Goal: Task Accomplishment & Management: Manage account settings

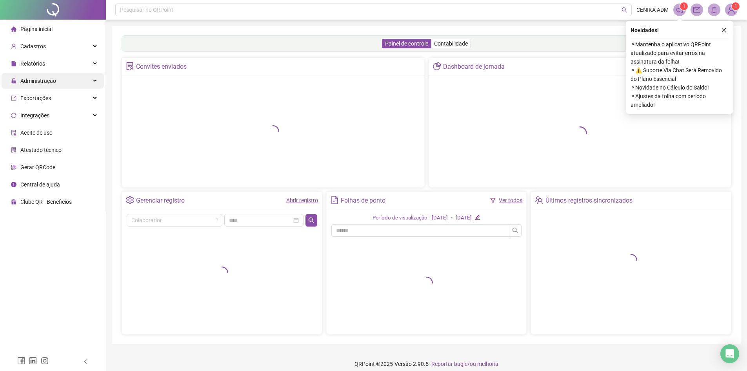
click at [66, 84] on div "Administração" at bounding box center [53, 81] width 102 height 16
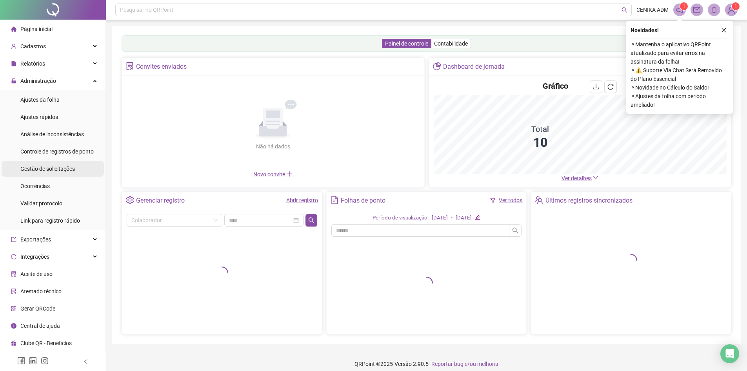
click at [57, 163] on div "Gestão de solicitações" at bounding box center [47, 169] width 55 height 16
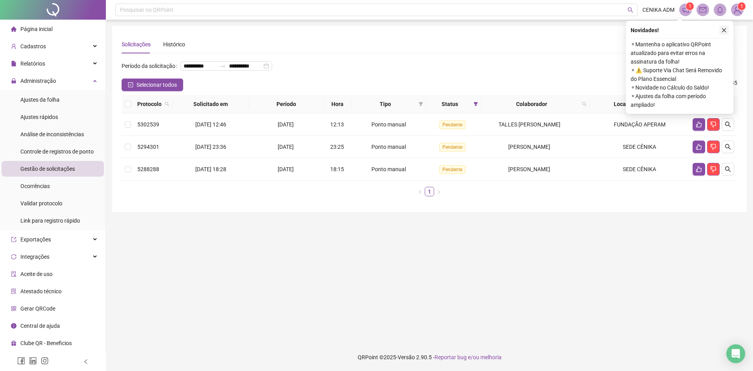
click at [727, 31] on icon "close" at bounding box center [723, 29] width 5 height 5
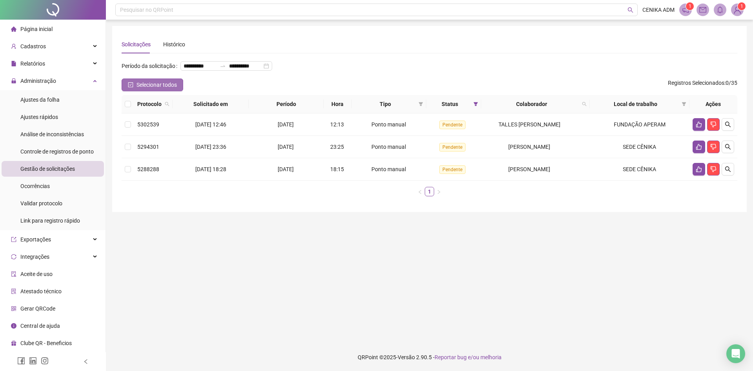
click at [128, 87] on icon "check-square" at bounding box center [130, 84] width 5 height 5
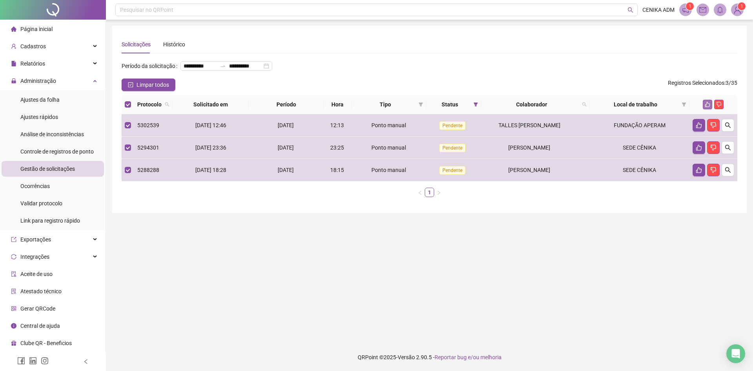
click at [707, 109] on button "button" at bounding box center [707, 104] width 9 height 9
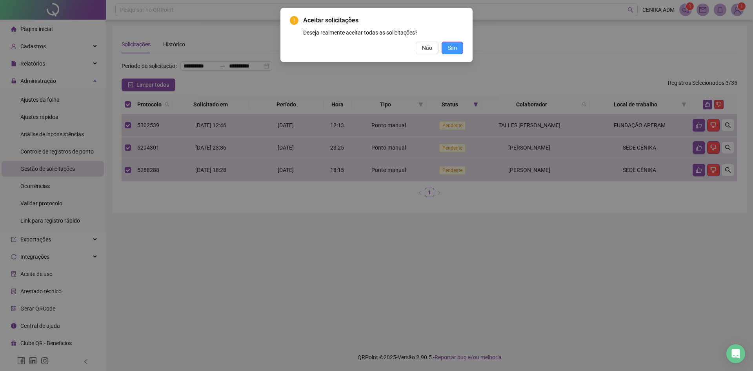
click at [450, 53] on button "Sim" at bounding box center [453, 48] width 22 height 13
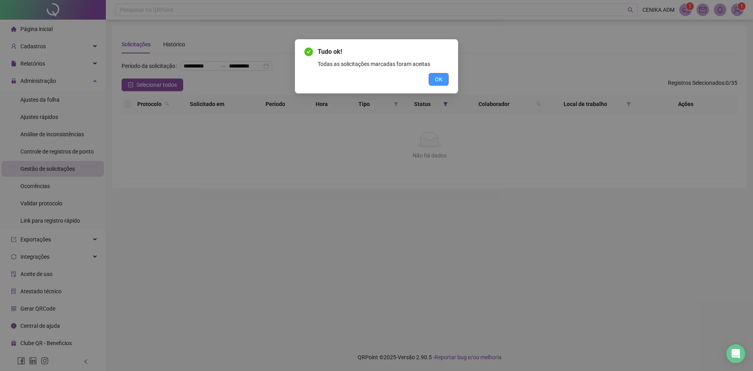
click at [439, 74] on button "OK" at bounding box center [439, 79] width 20 height 13
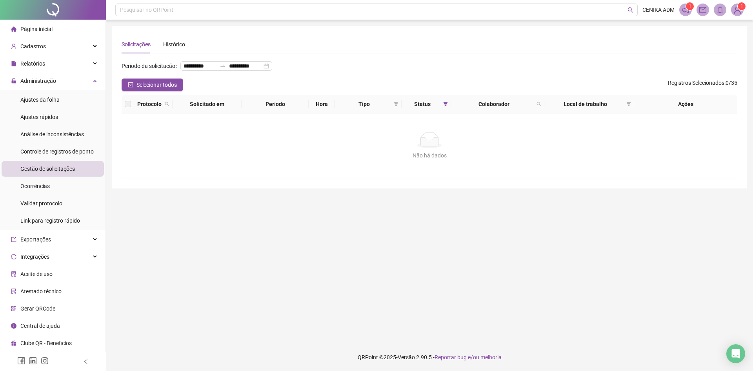
click at [691, 86] on span "Registros Selecionados" at bounding box center [696, 83] width 56 height 6
click at [59, 104] on li "Ajustes da folha" at bounding box center [53, 100] width 102 height 16
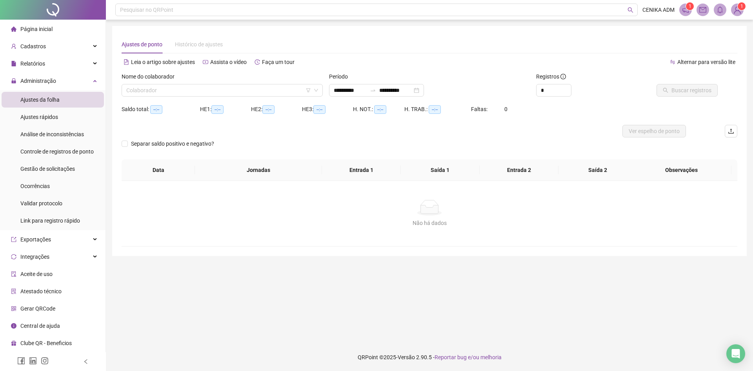
type input "**********"
click at [197, 93] on input "search" at bounding box center [218, 90] width 185 height 12
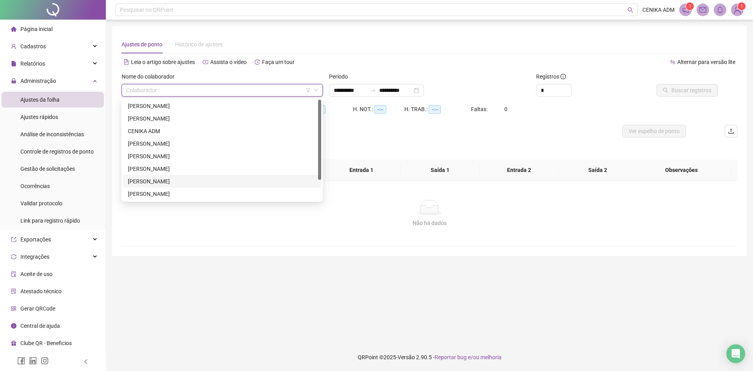
click at [164, 184] on div "[PERSON_NAME]" at bounding box center [222, 181] width 189 height 9
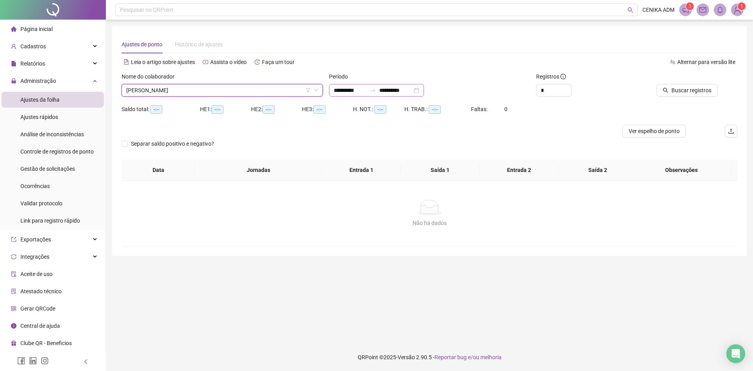
click at [378, 91] on div at bounding box center [373, 90] width 13 height 6
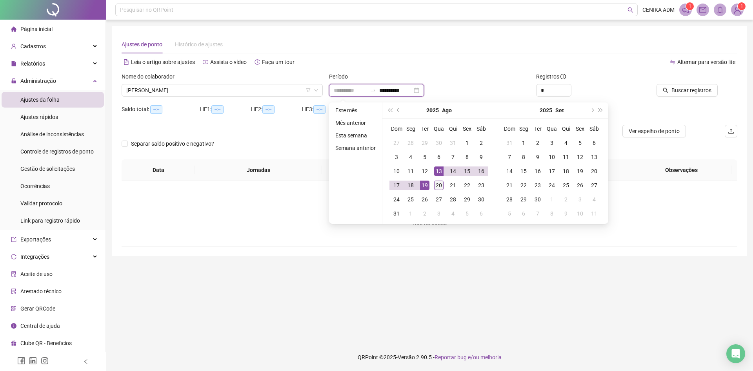
type input "**********"
click at [434, 188] on div "20" at bounding box center [438, 184] width 9 height 9
type input "**********"
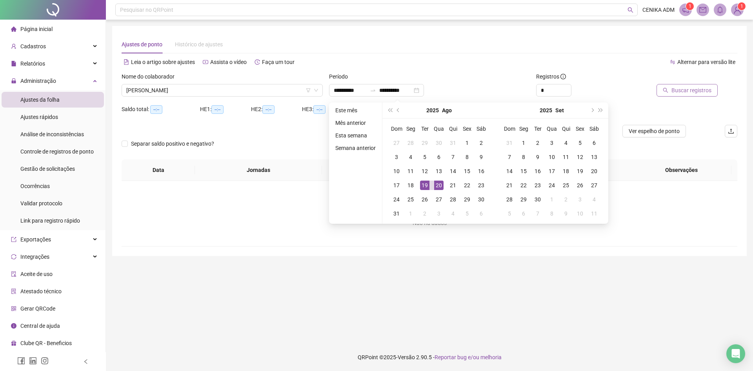
click at [671, 90] on button "Buscar registros" at bounding box center [687, 90] width 61 height 13
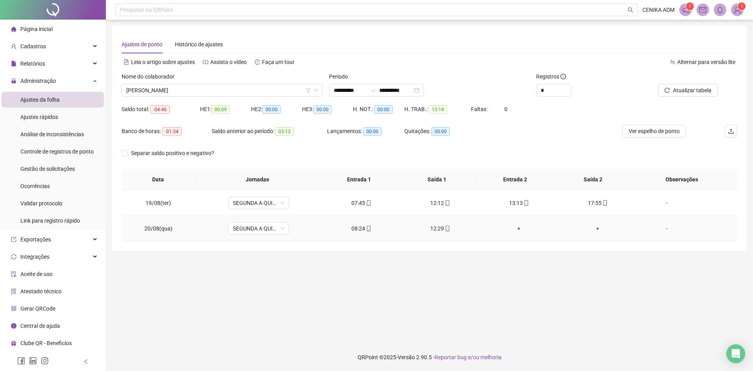
click at [516, 233] on td "+" at bounding box center [519, 229] width 79 height 26
click at [515, 229] on div "+" at bounding box center [519, 228] width 66 height 9
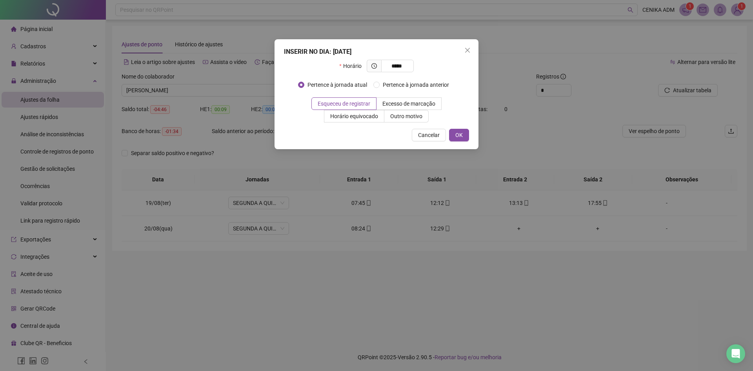
type input "*****"
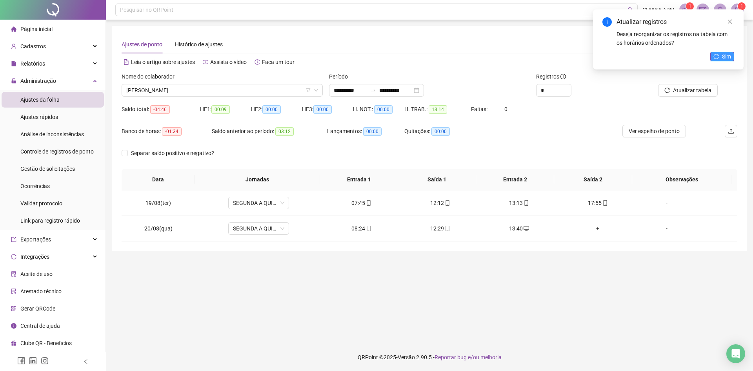
click at [721, 58] on button "Sim" at bounding box center [722, 56] width 24 height 9
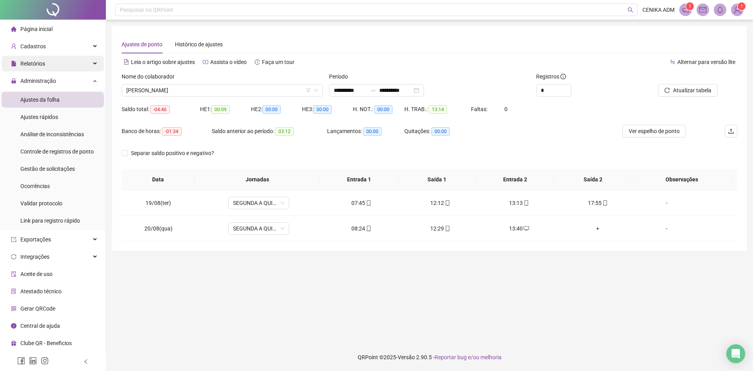
click at [46, 60] on div "Relatórios" at bounding box center [53, 64] width 102 height 16
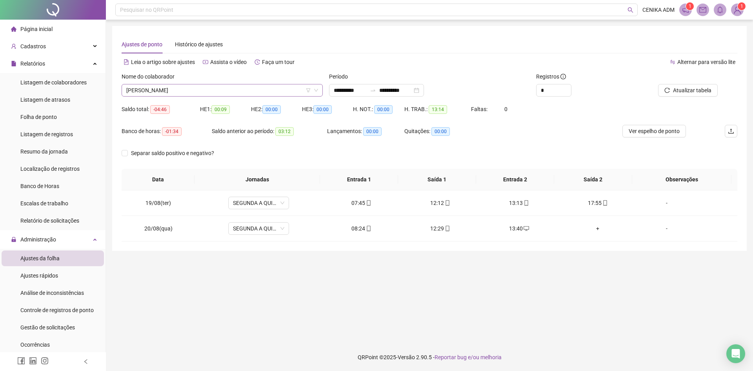
click at [164, 91] on span "[PERSON_NAME]" at bounding box center [222, 90] width 192 height 12
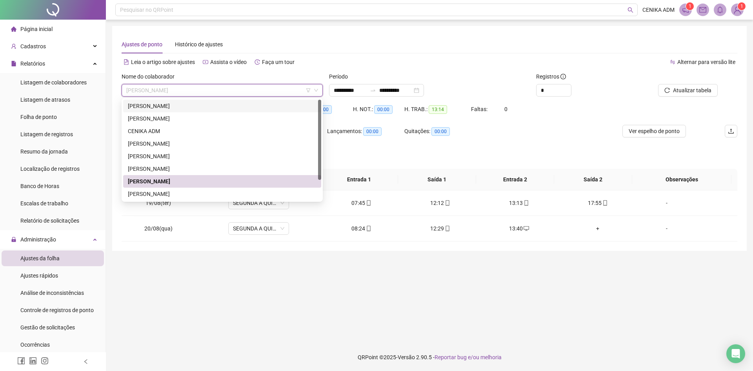
click at [157, 107] on div "[PERSON_NAME]" at bounding box center [222, 106] width 189 height 9
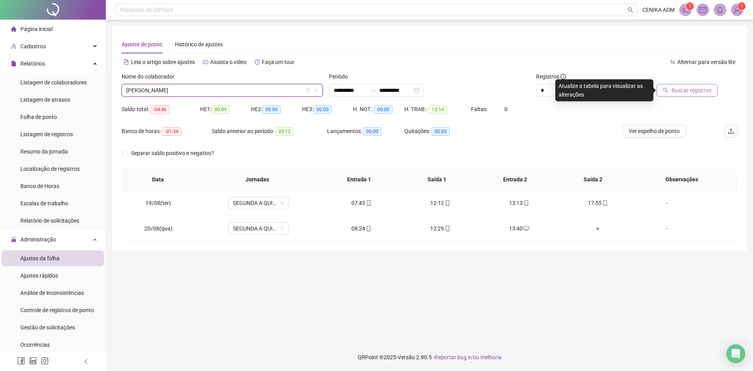
click at [666, 89] on icon "search" at bounding box center [665, 89] width 5 height 5
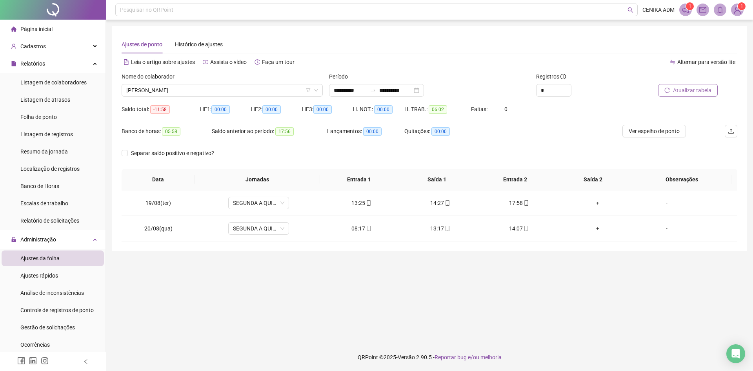
click at [700, 93] on span "Atualizar tabela" at bounding box center [692, 90] width 38 height 9
click at [279, 91] on span "[PERSON_NAME]" at bounding box center [222, 90] width 192 height 12
click at [391, 92] on input "**********" at bounding box center [395, 90] width 33 height 9
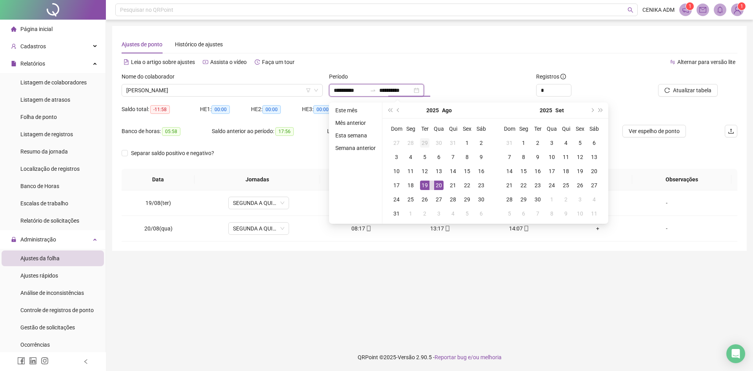
type input "**********"
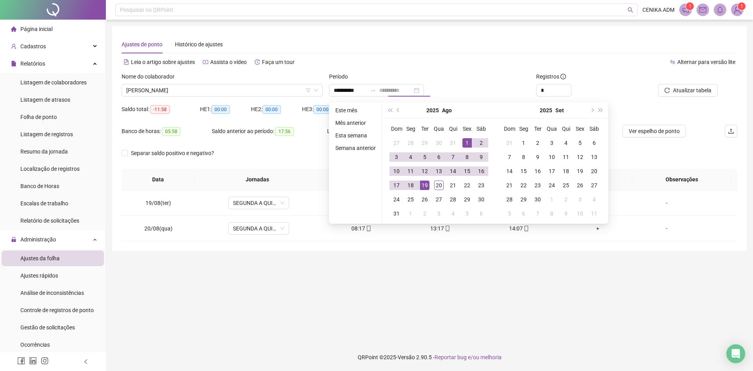
click at [466, 144] on div "1" at bounding box center [467, 142] width 9 height 9
click at [435, 184] on div "20" at bounding box center [438, 184] width 9 height 9
type input "**********"
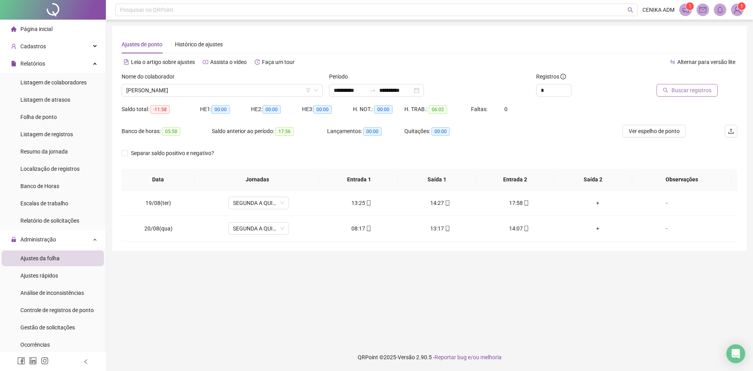
click at [703, 87] on span "Buscar registros" at bounding box center [692, 90] width 40 height 9
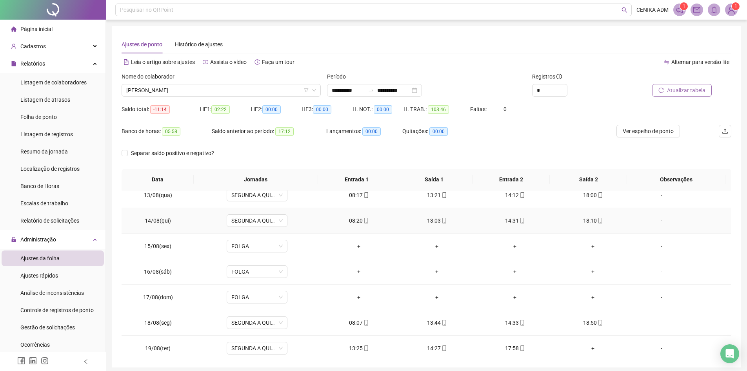
scroll to position [342, 0]
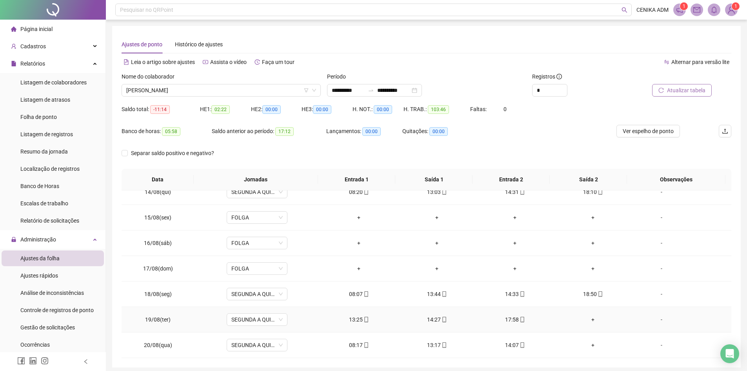
click at [584, 318] on div "+" at bounding box center [594, 319] width 66 height 9
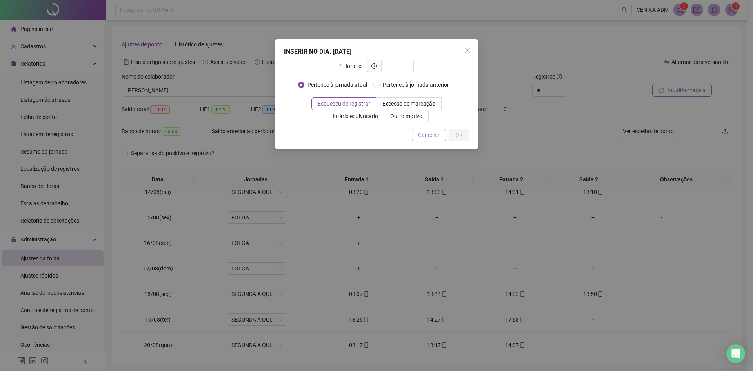
click at [429, 132] on span "Cancelar" at bounding box center [429, 135] width 22 height 9
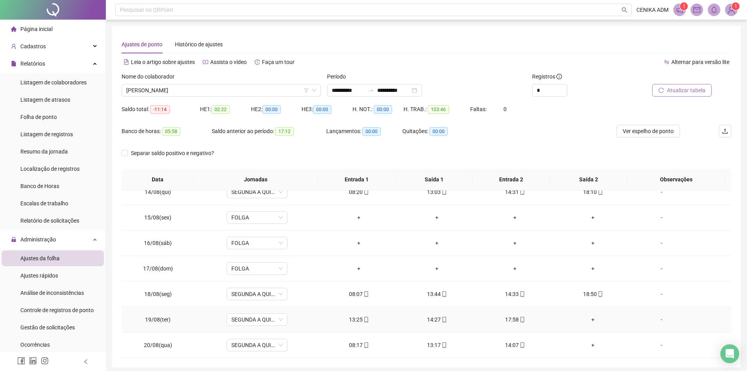
click at [591, 319] on div "+" at bounding box center [594, 319] width 66 height 9
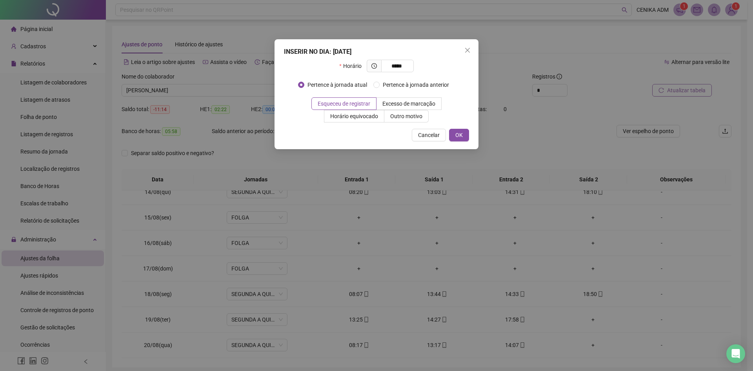
type input "*****"
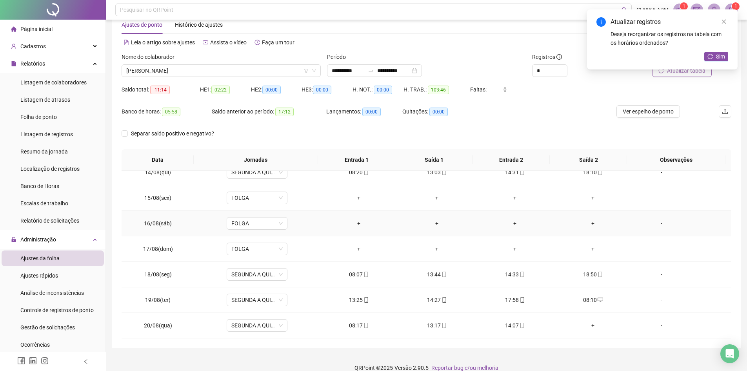
scroll to position [30, 0]
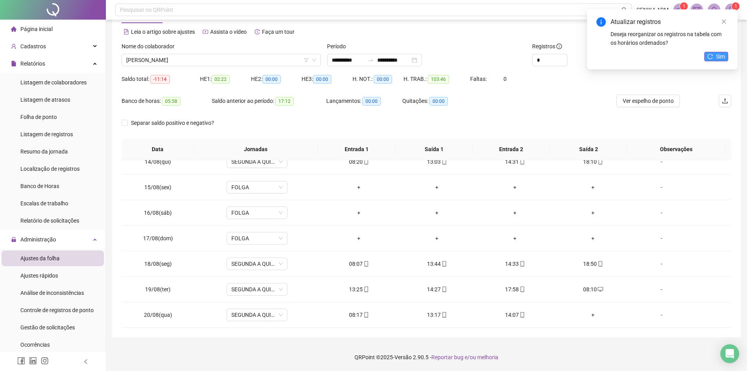
click at [720, 53] on span "Sim" at bounding box center [720, 56] width 9 height 9
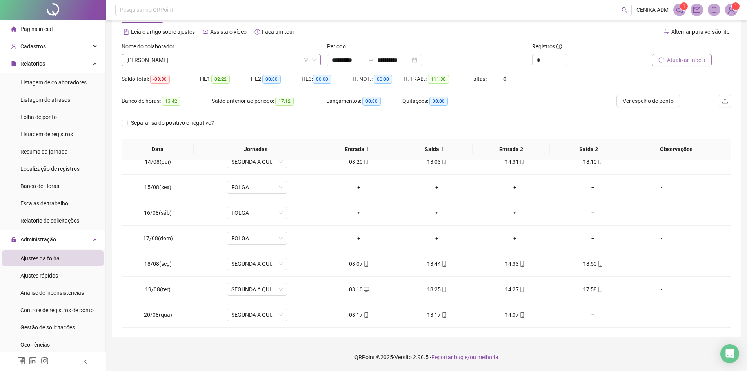
click at [180, 61] on span "[PERSON_NAME]" at bounding box center [221, 60] width 190 height 12
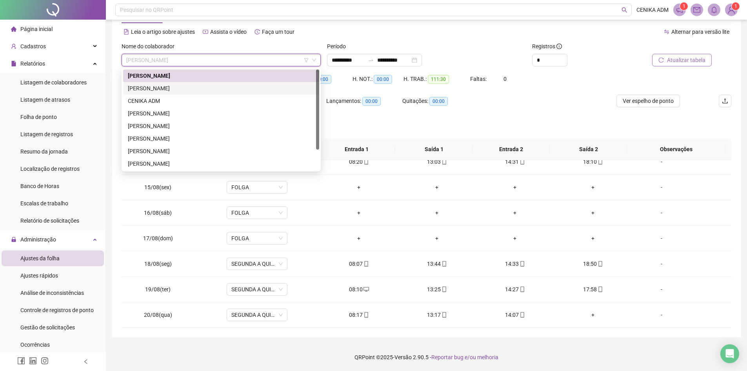
click at [166, 87] on div "[PERSON_NAME]" at bounding box center [221, 88] width 187 height 9
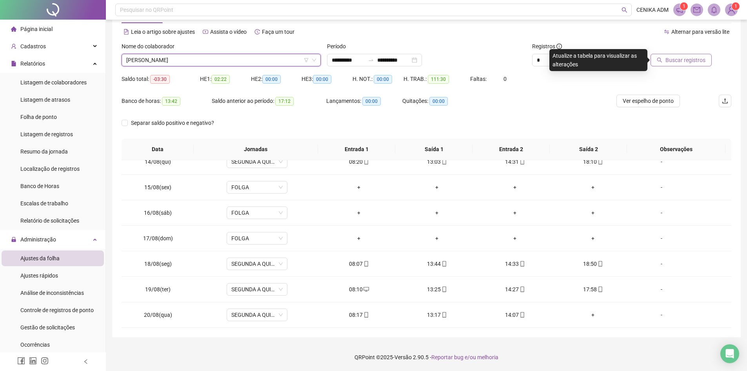
click at [666, 58] on button "Buscar registros" at bounding box center [681, 60] width 61 height 13
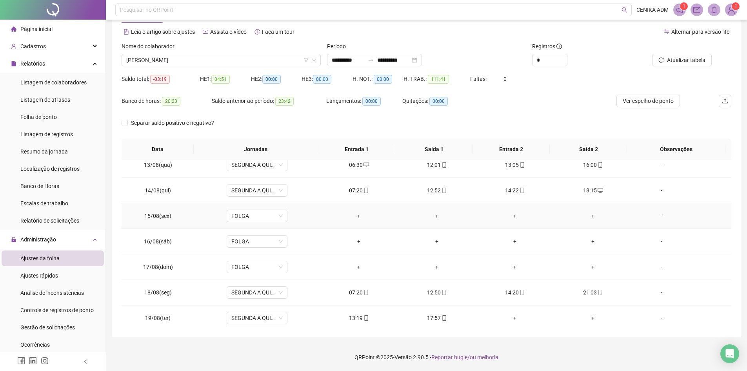
scroll to position [342, 0]
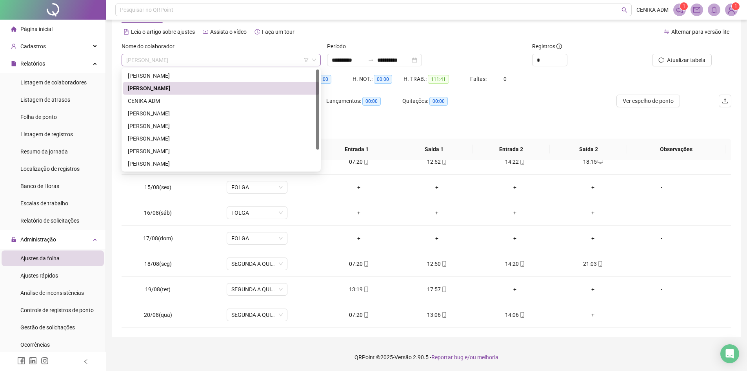
click at [218, 62] on span "[PERSON_NAME]" at bounding box center [221, 60] width 190 height 12
click at [173, 129] on div "[PERSON_NAME]" at bounding box center [221, 126] width 187 height 9
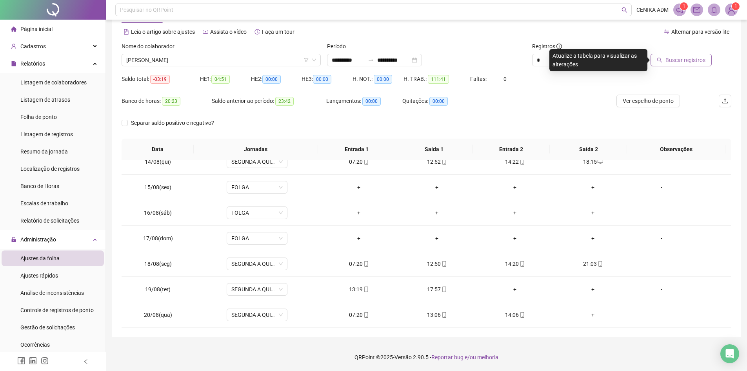
click at [656, 59] on button "Buscar registros" at bounding box center [681, 60] width 61 height 13
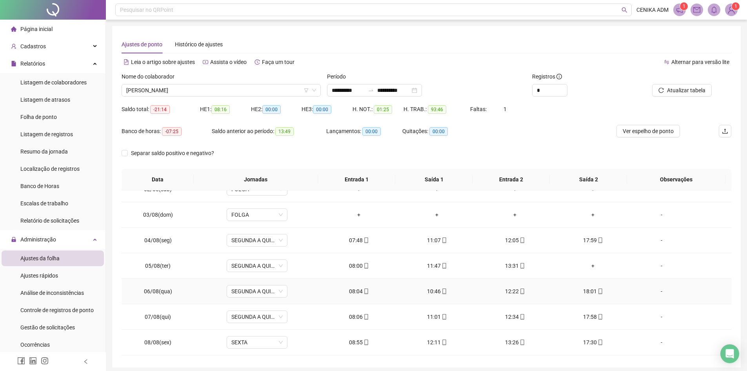
scroll to position [78, 0]
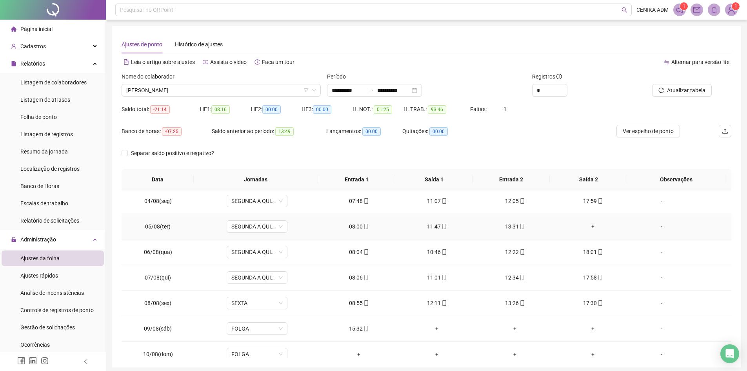
click at [589, 228] on div "+" at bounding box center [594, 226] width 66 height 9
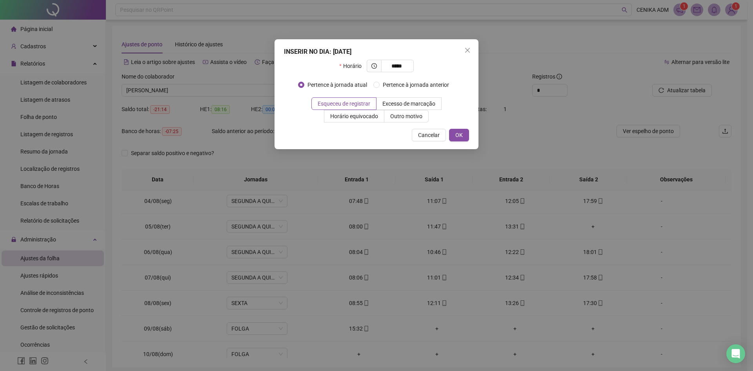
type input "*****"
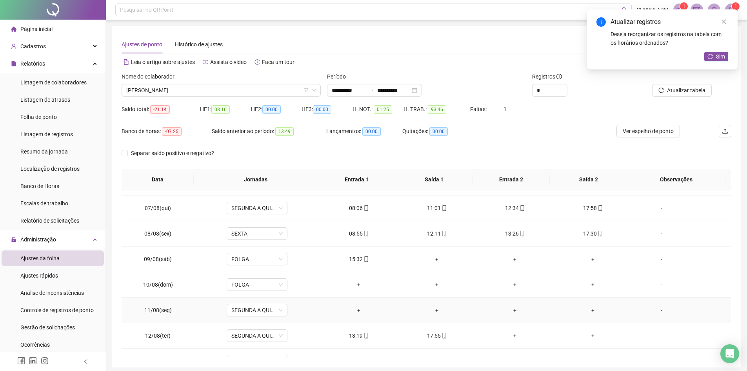
scroll to position [157, 0]
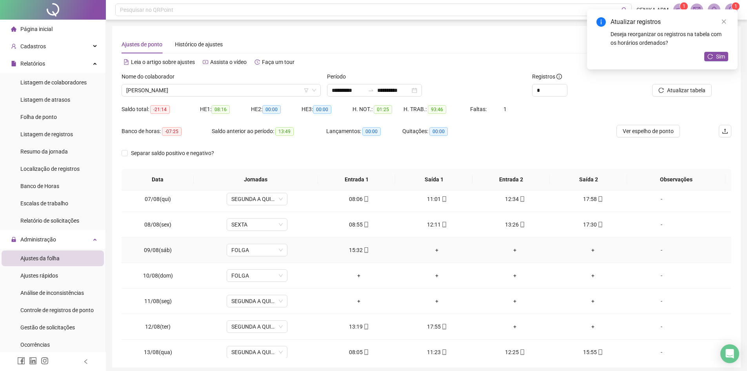
click at [395, 248] on td "15:32" at bounding box center [359, 250] width 78 height 26
click at [433, 248] on div "+" at bounding box center [437, 250] width 66 height 9
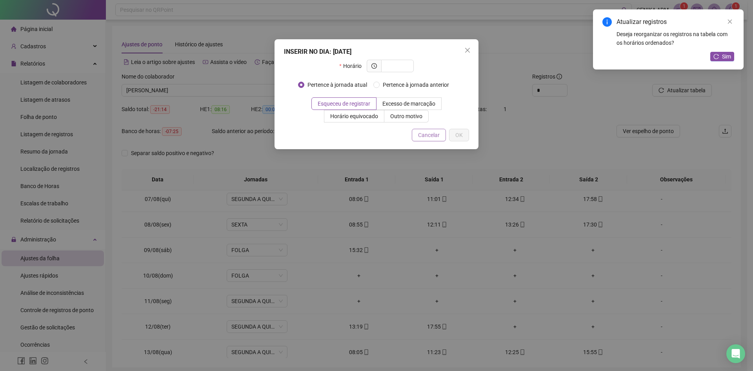
click at [423, 133] on span "Cancelar" at bounding box center [429, 135] width 22 height 9
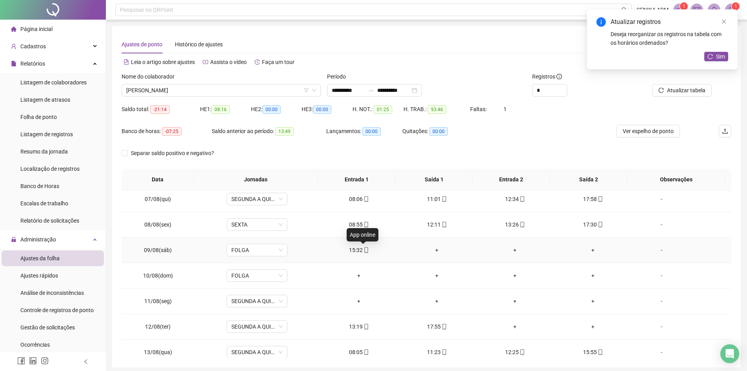
click at [364, 250] on icon "mobile" at bounding box center [366, 249] width 5 height 5
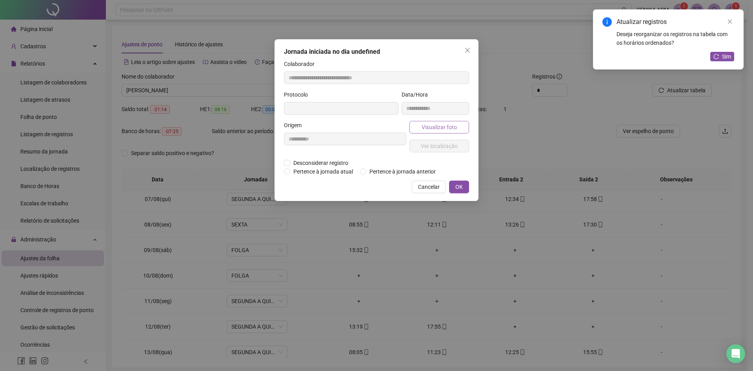
click at [417, 131] on button "Visualizar foto" at bounding box center [440, 127] width 60 height 13
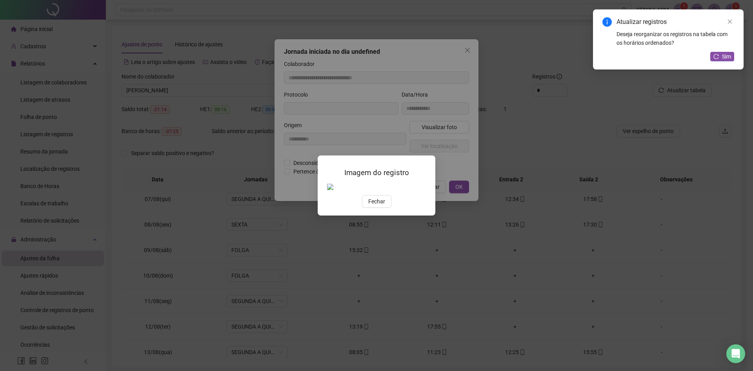
type input "**********"
click at [384, 206] on span "Fechar" at bounding box center [376, 201] width 17 height 9
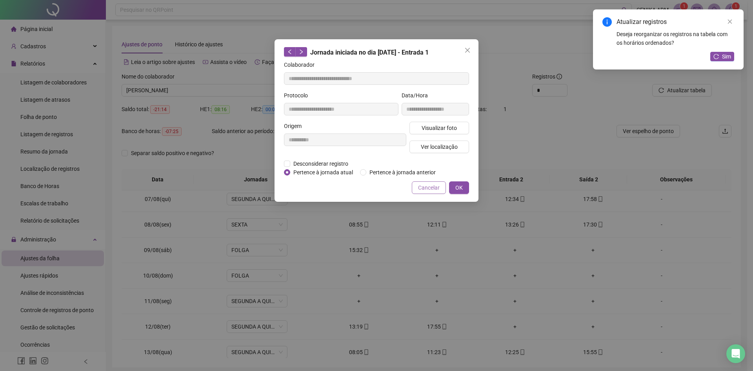
click at [425, 191] on span "Cancelar" at bounding box center [429, 187] width 22 height 9
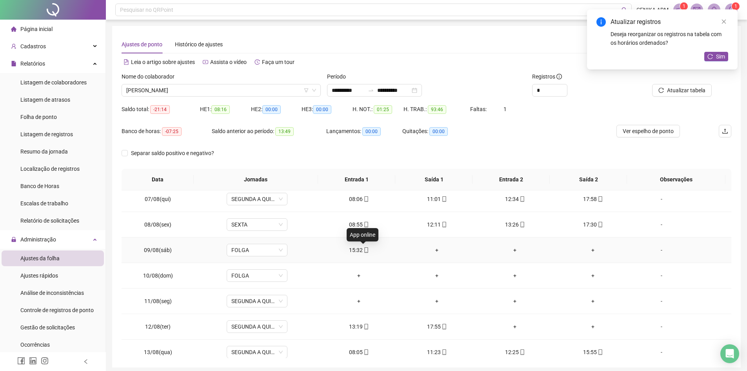
click at [363, 251] on span "mobile" at bounding box center [366, 249] width 6 height 5
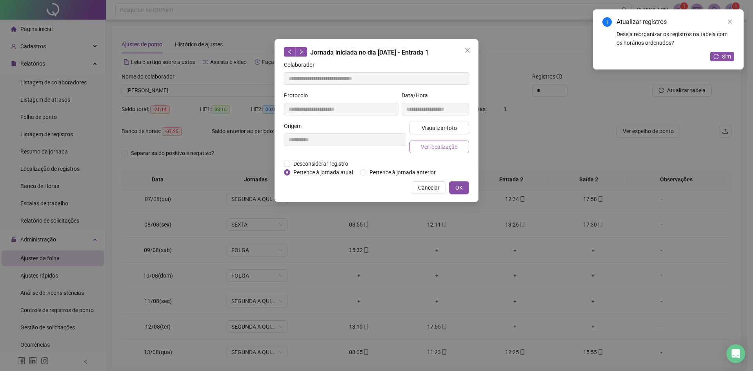
click at [423, 149] on span "Ver localização" at bounding box center [439, 146] width 37 height 9
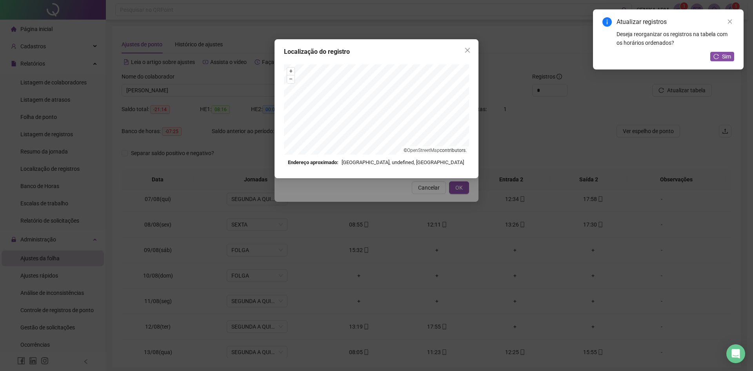
drag, startPoint x: 468, startPoint y: 49, endPoint x: 466, endPoint y: 54, distance: 5.1
click at [468, 49] on icon "close" at bounding box center [468, 50] width 6 height 6
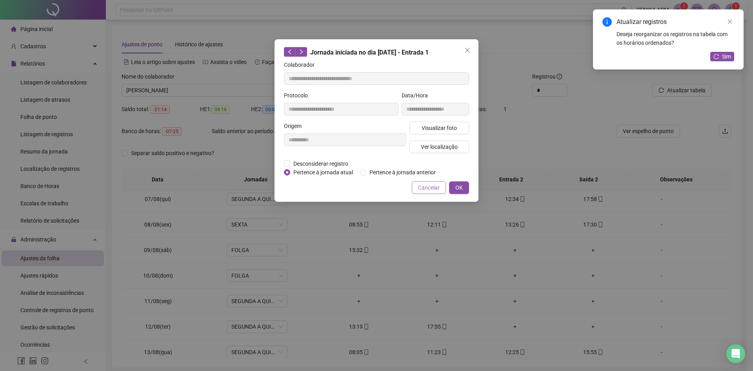
click at [425, 187] on span "Cancelar" at bounding box center [429, 187] width 22 height 9
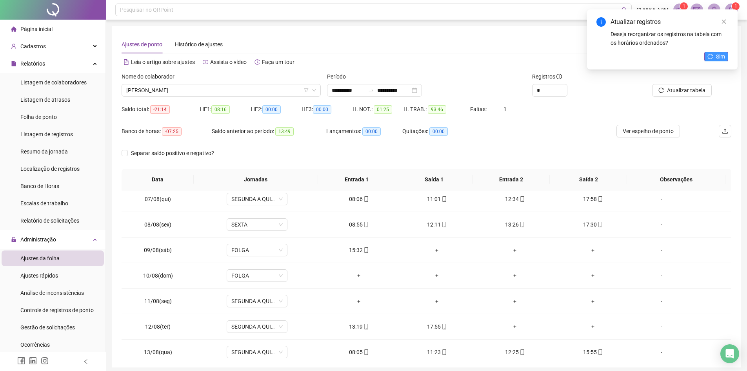
click at [712, 58] on icon "reload" at bounding box center [710, 56] width 5 height 5
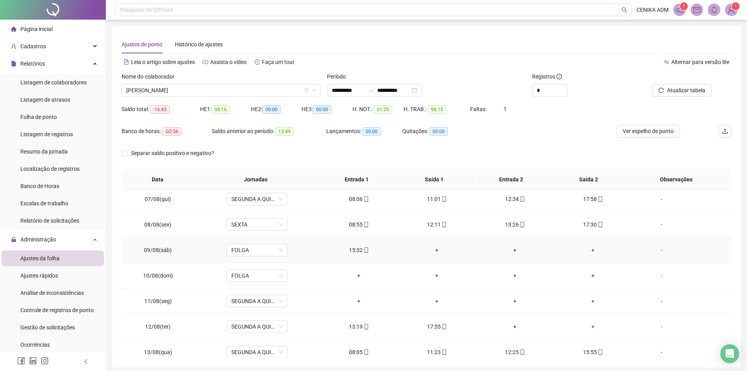
click at [433, 248] on div "+" at bounding box center [437, 250] width 66 height 9
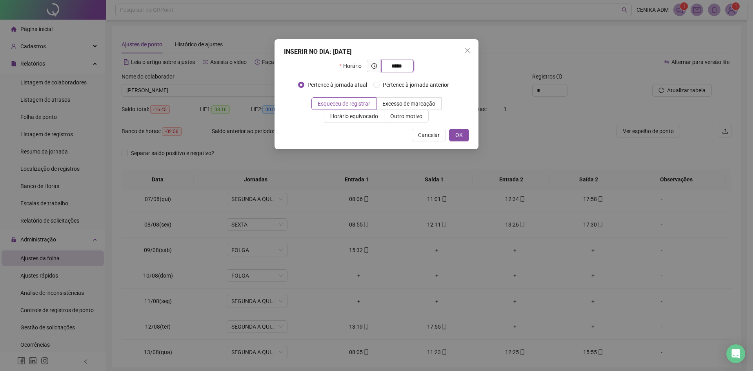
type input "*****"
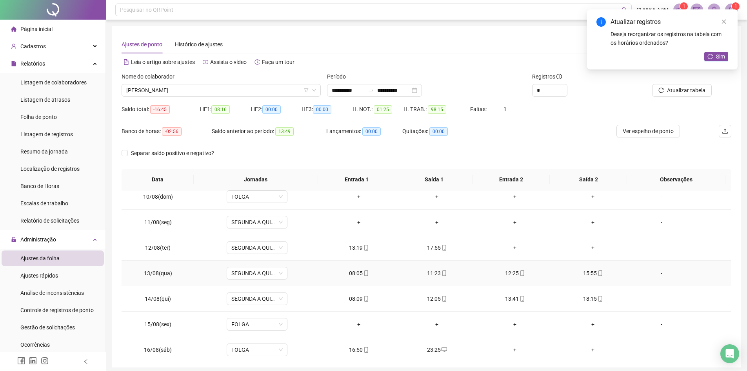
scroll to position [235, 0]
click at [263, 222] on span "SEGUNDA A QUINTA" at bounding box center [256, 223] width 51 height 12
click at [267, 265] on div "Folga compensatória" at bounding box center [270, 263] width 66 height 9
click at [291, 207] on div "Confirmar alteração da jornada? Não Sim" at bounding box center [256, 196] width 97 height 31
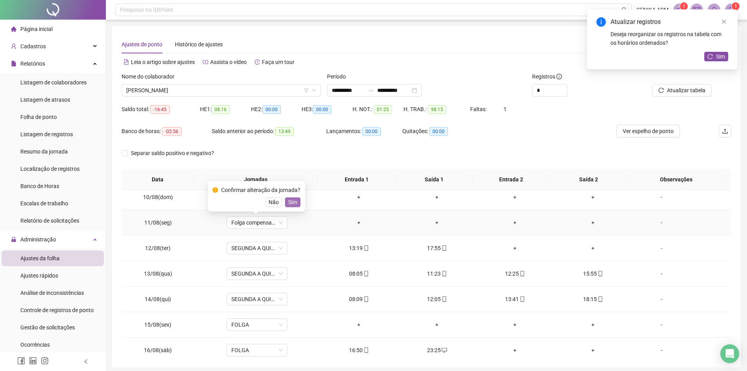
click at [291, 204] on span "Sim" at bounding box center [292, 202] width 9 height 9
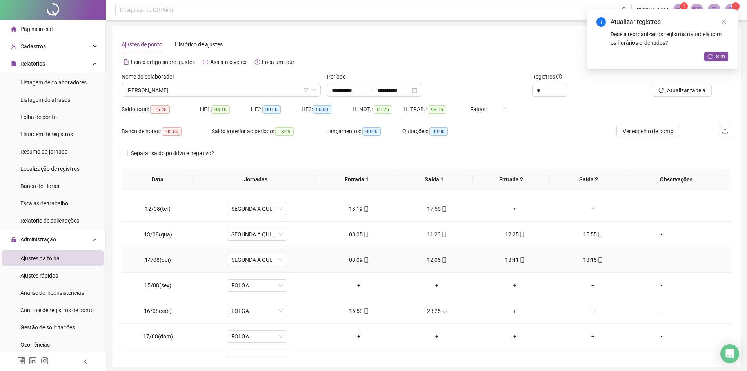
scroll to position [314, 0]
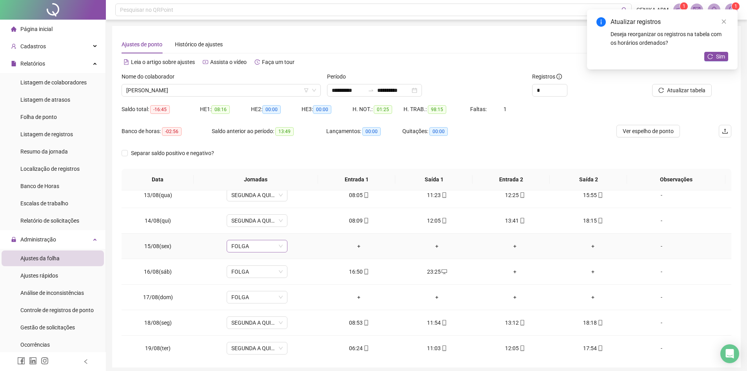
click at [266, 248] on span "FOLGA" at bounding box center [256, 246] width 51 height 12
click at [314, 236] on td "FOLGA" at bounding box center [258, 246] width 126 height 26
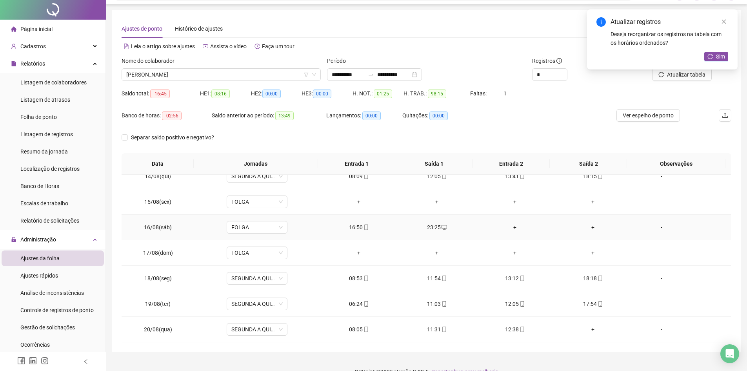
scroll to position [30, 0]
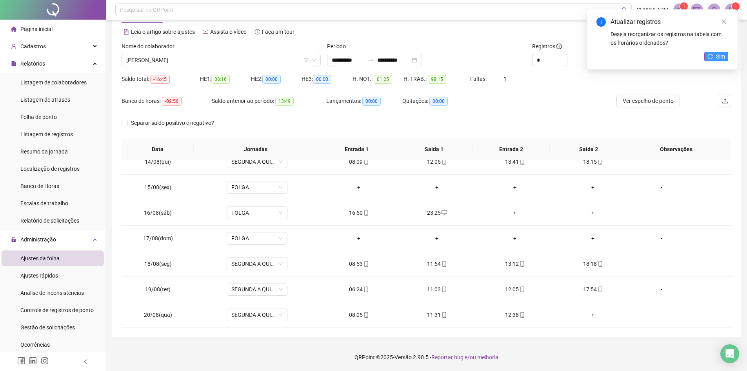
click at [712, 60] on button "Sim" at bounding box center [717, 56] width 24 height 9
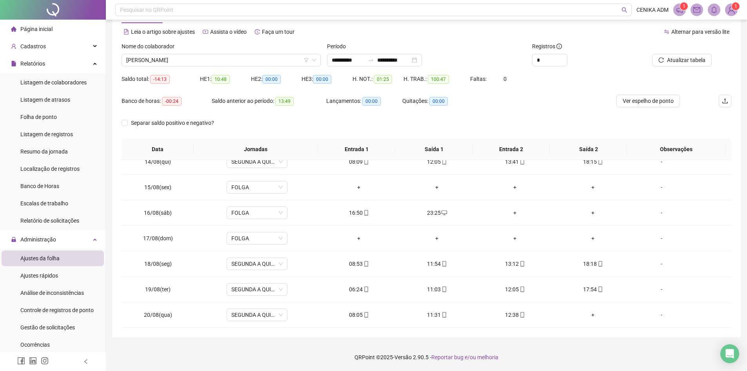
click at [198, 64] on span "[PERSON_NAME]" at bounding box center [221, 60] width 190 height 12
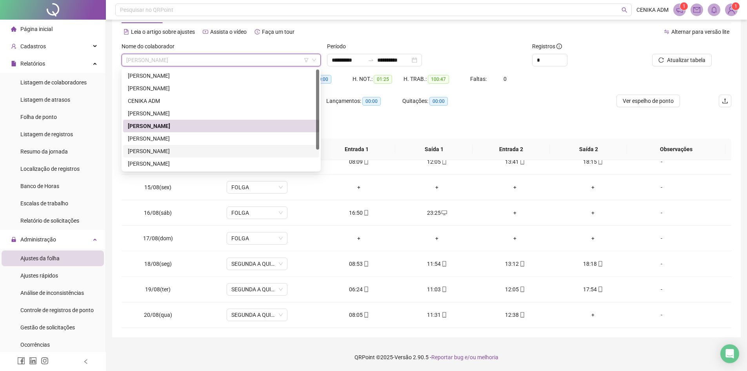
click at [171, 155] on div "[PERSON_NAME]" at bounding box center [221, 151] width 187 height 9
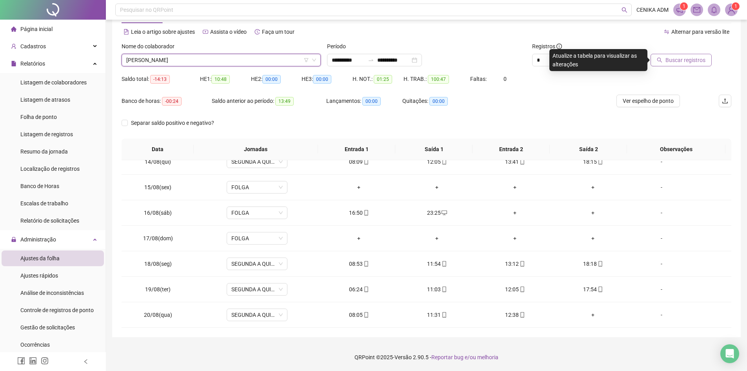
click at [668, 55] on button "Buscar registros" at bounding box center [681, 60] width 61 height 13
